Goal: Download file/media

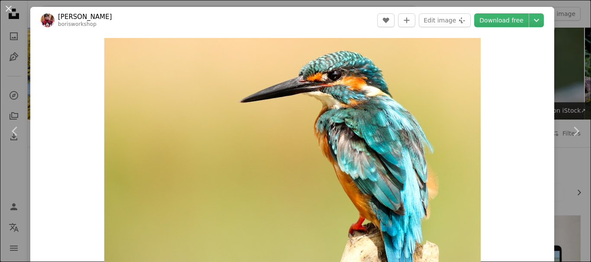
scroll to position [519, 0]
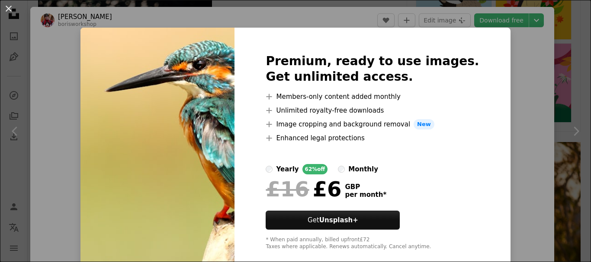
click at [178, 134] on img at bounding box center [157, 152] width 154 height 249
click at [6, 10] on button "An X shape" at bounding box center [8, 8] width 10 height 10
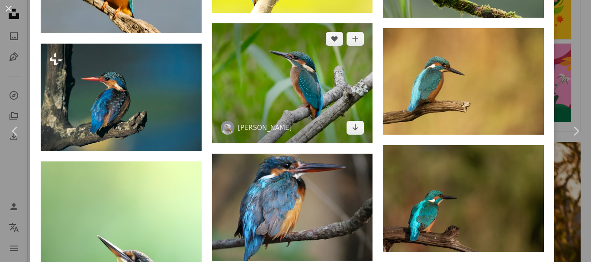
scroll to position [1038, 0]
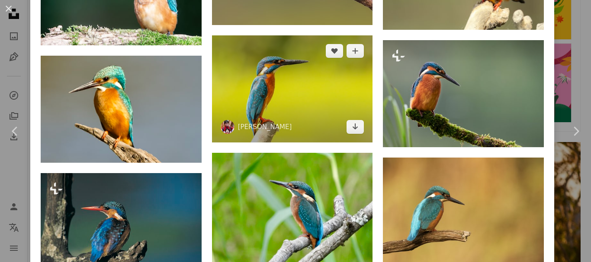
click at [275, 104] on img at bounding box center [292, 88] width 161 height 107
